Goal: Task Accomplishment & Management: Manage account settings

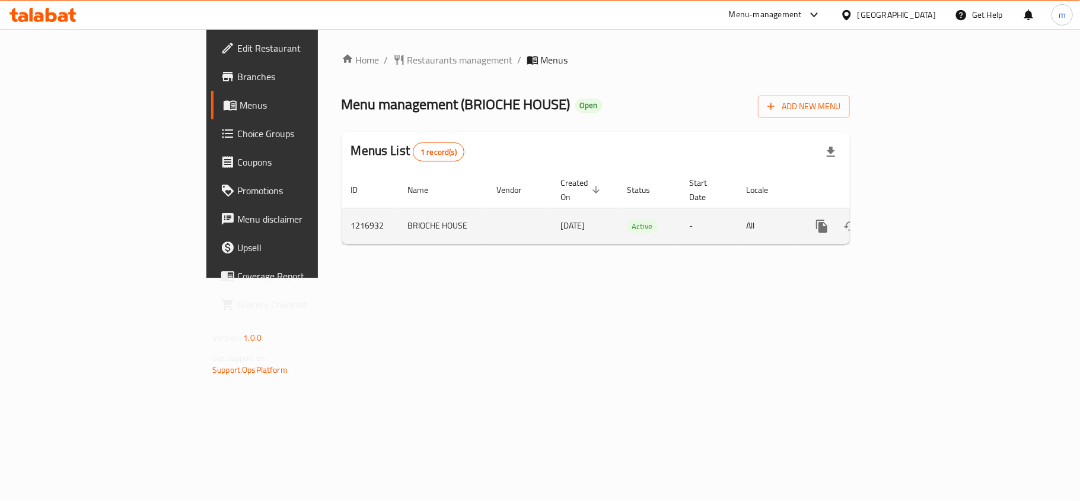
click at [915, 219] on icon "enhanced table" at bounding box center [907, 226] width 14 height 14
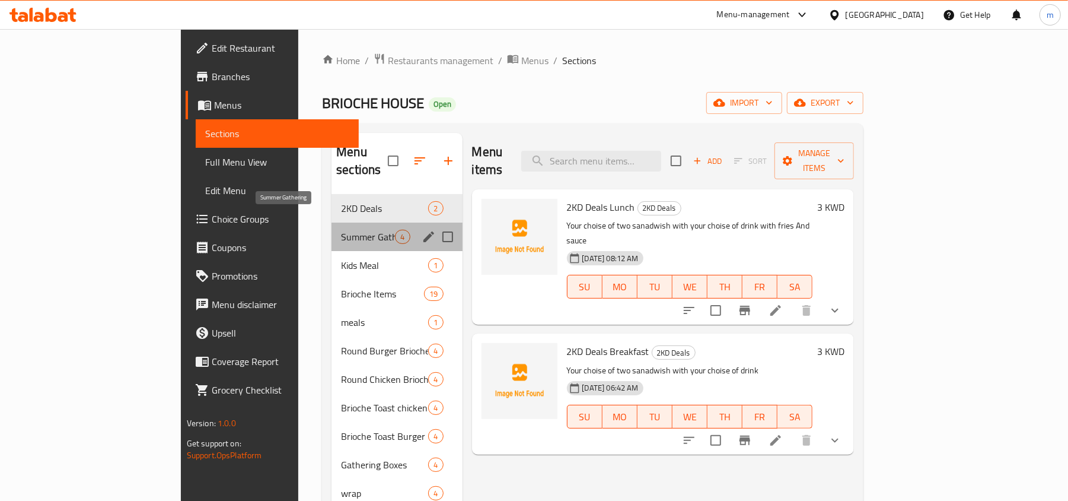
click at [341, 230] on span "Summer Gathering" at bounding box center [368, 237] width 54 height 14
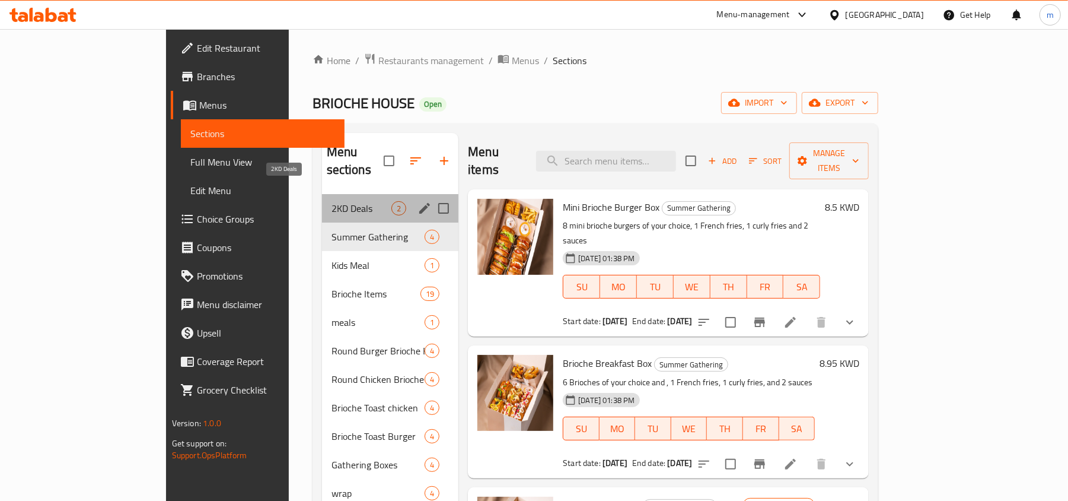
click at [332, 201] on span "2KD Deals" at bounding box center [362, 208] width 60 height 14
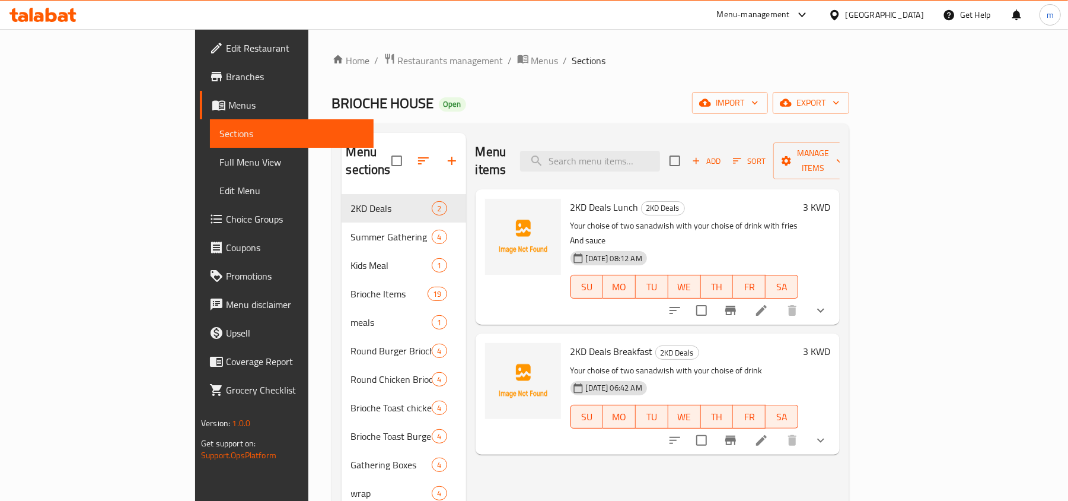
click at [902, 12] on div "[GEOGRAPHIC_DATA]" at bounding box center [885, 14] width 78 height 13
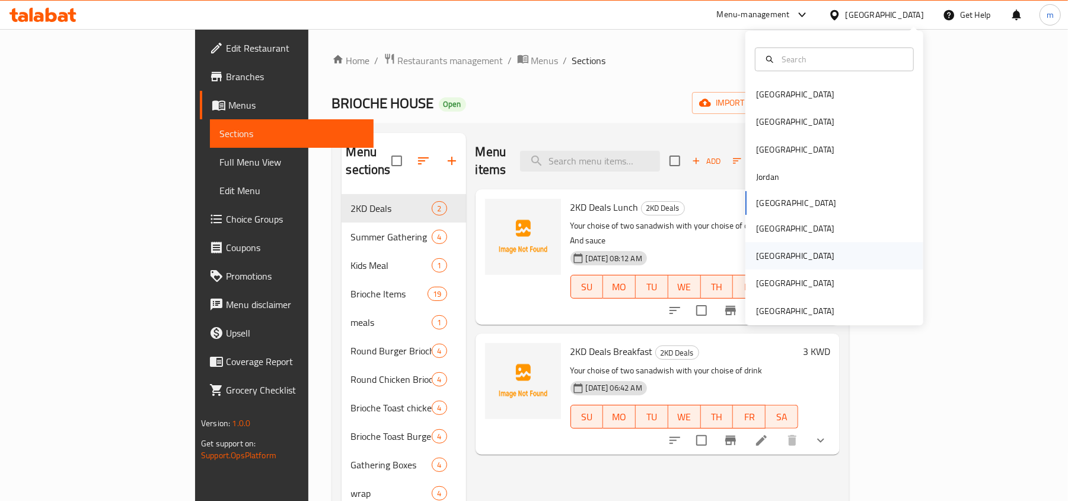
click at [758, 254] on div "[GEOGRAPHIC_DATA]" at bounding box center [795, 255] width 78 height 13
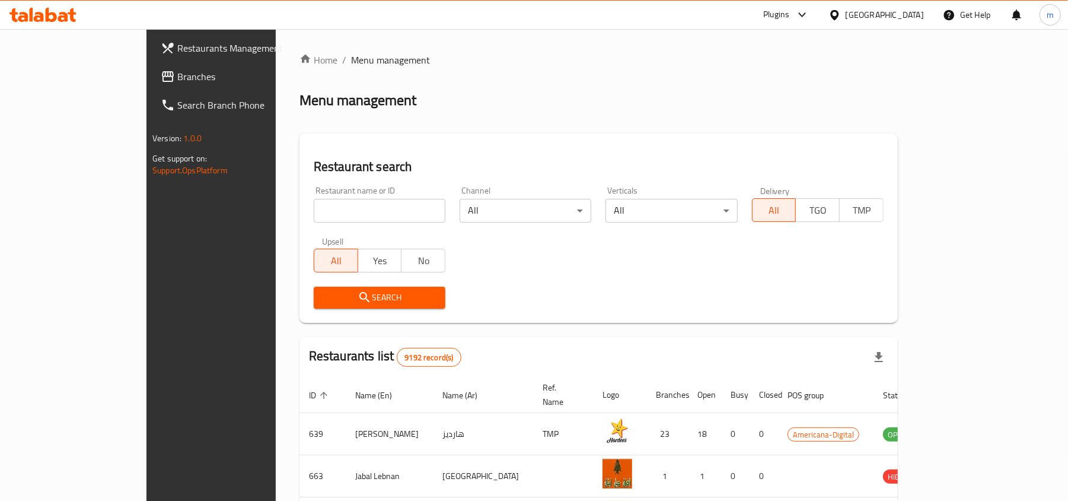
click at [177, 75] on span "Branches" at bounding box center [246, 76] width 138 height 14
